Goal: Information Seeking & Learning: Learn about a topic

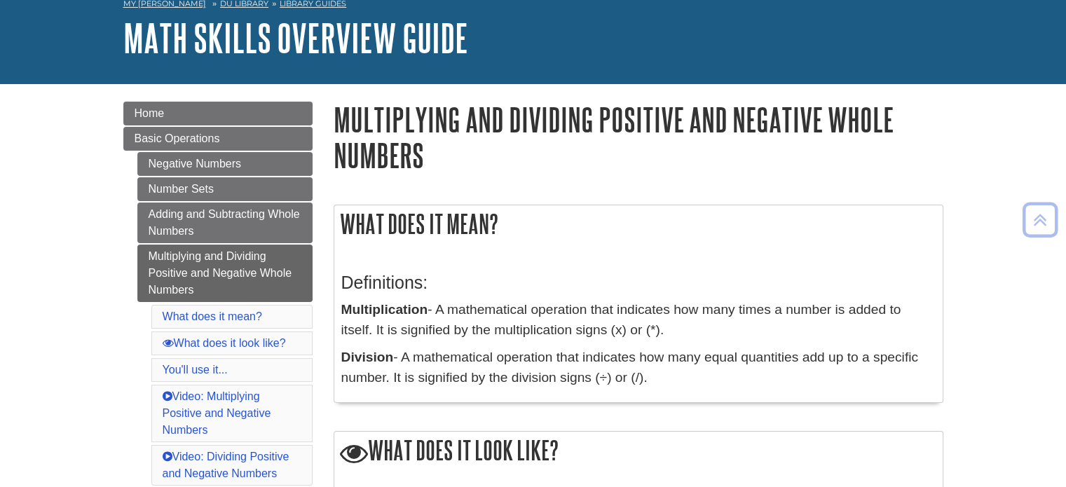
scroll to position [70, 0]
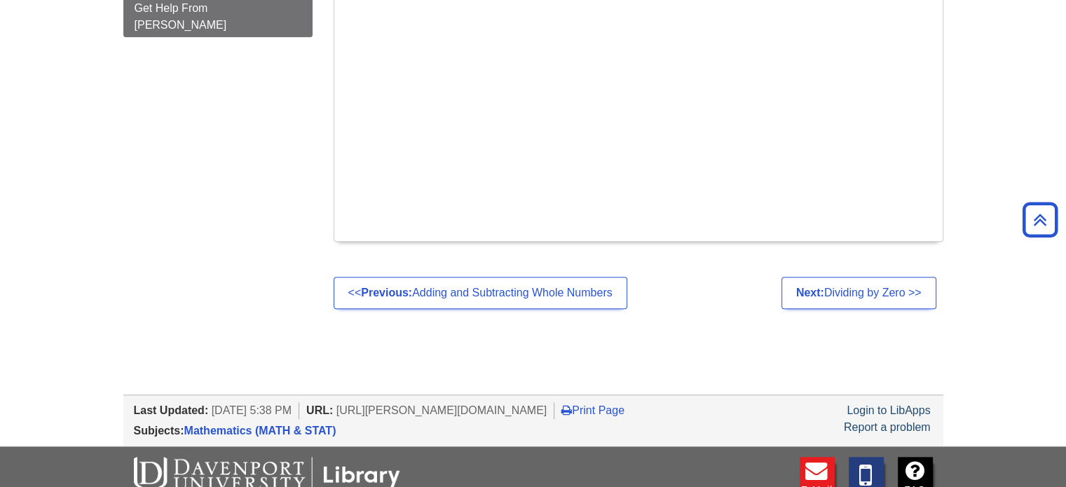
scroll to position [1514, 0]
